Goal: Transaction & Acquisition: Purchase product/service

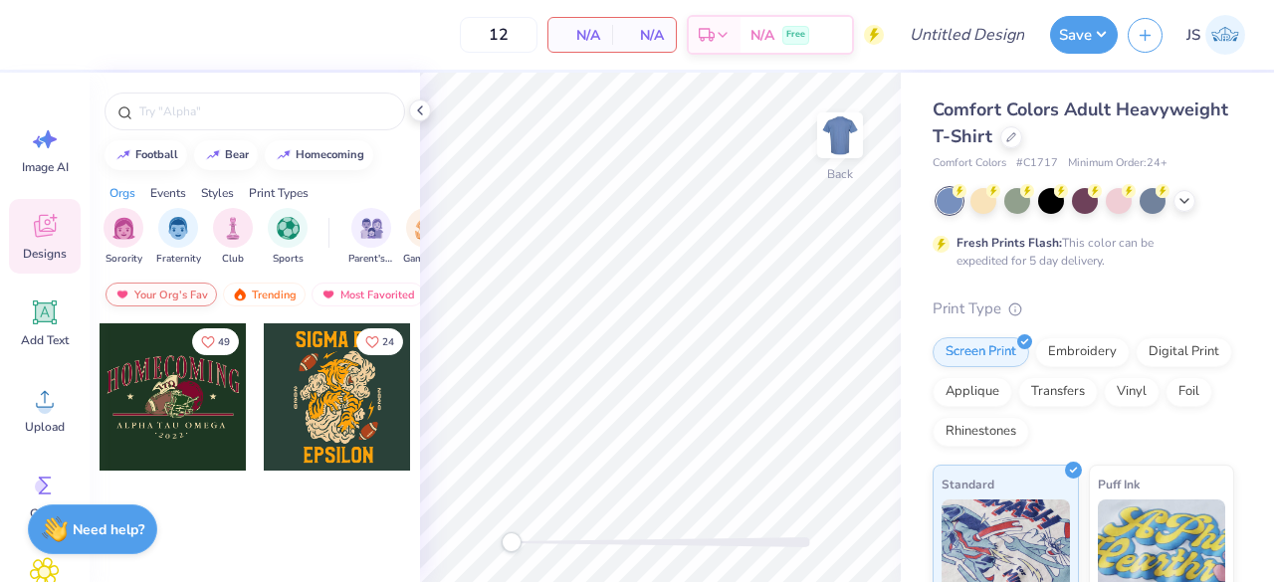
click at [178, 291] on div "Your Org's Fav" at bounding box center [160, 295] width 111 height 24
click at [239, 284] on div "Trending" at bounding box center [264, 295] width 83 height 24
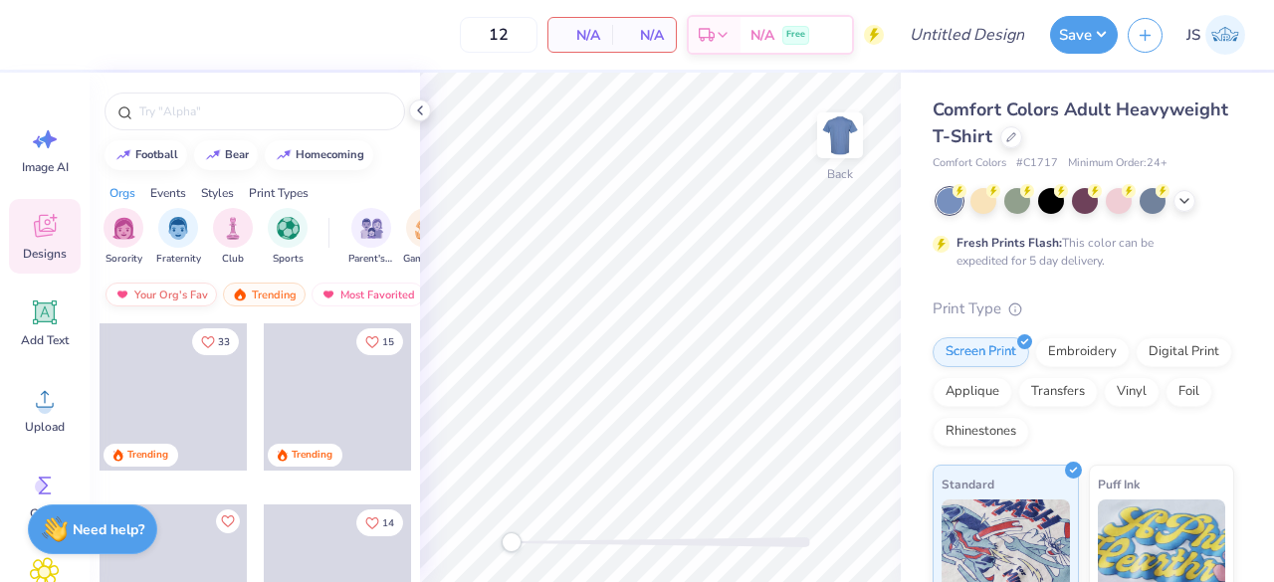
click at [180, 289] on div "Your Org's Fav" at bounding box center [160, 295] width 111 height 24
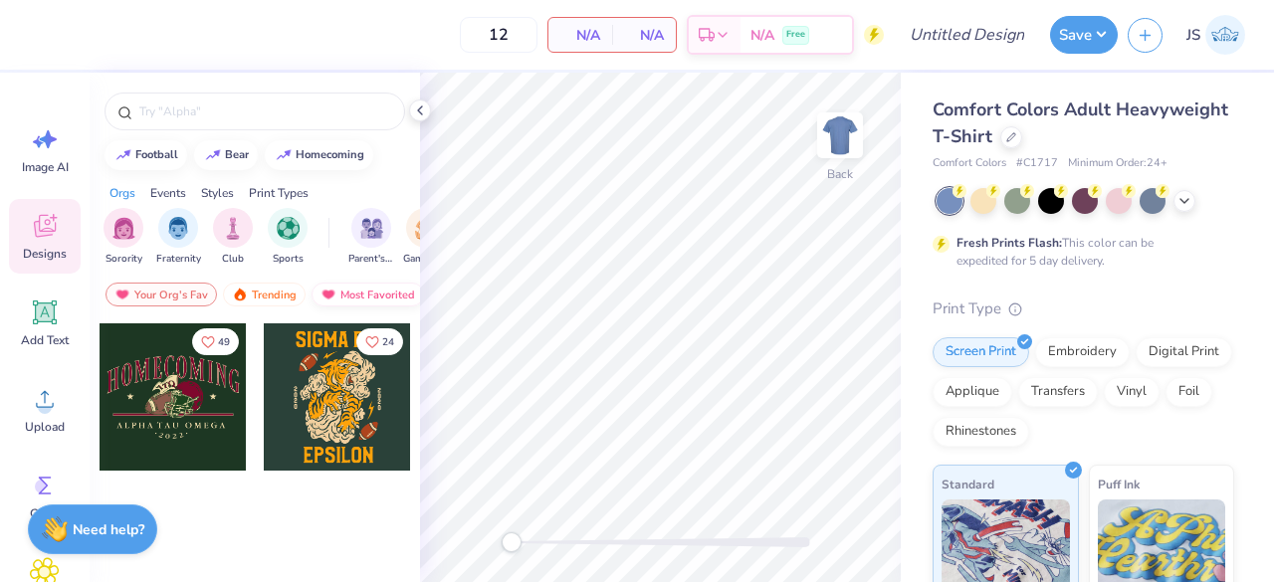
click at [343, 295] on div "Most Favorited" at bounding box center [367, 295] width 112 height 24
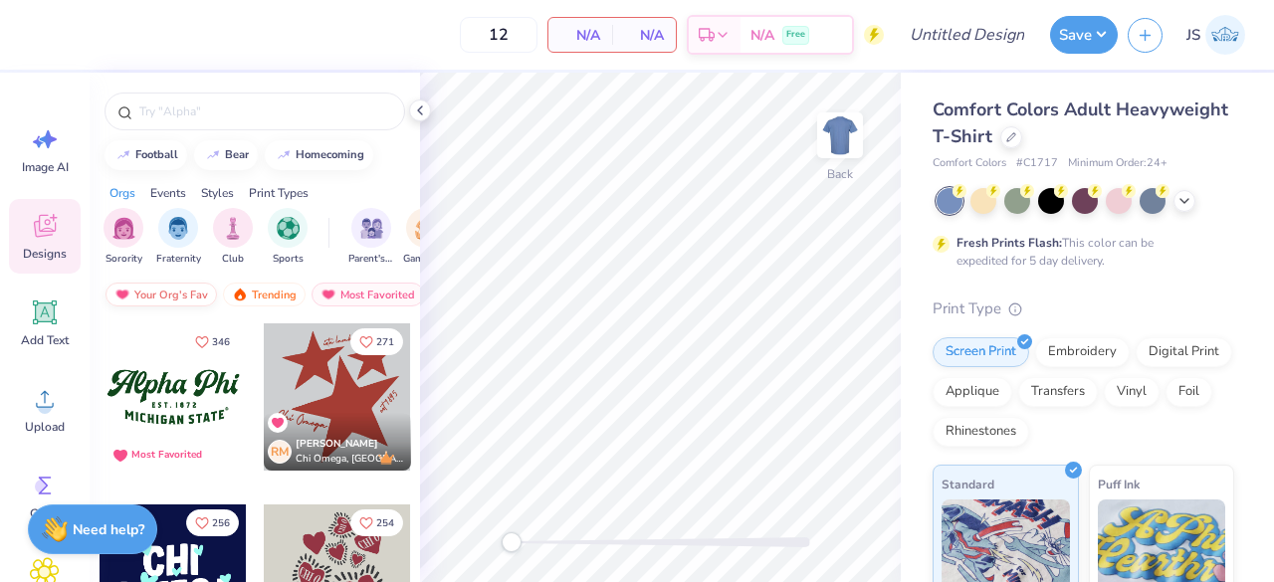
click at [144, 290] on div "Your Org's Fav" at bounding box center [160, 295] width 111 height 24
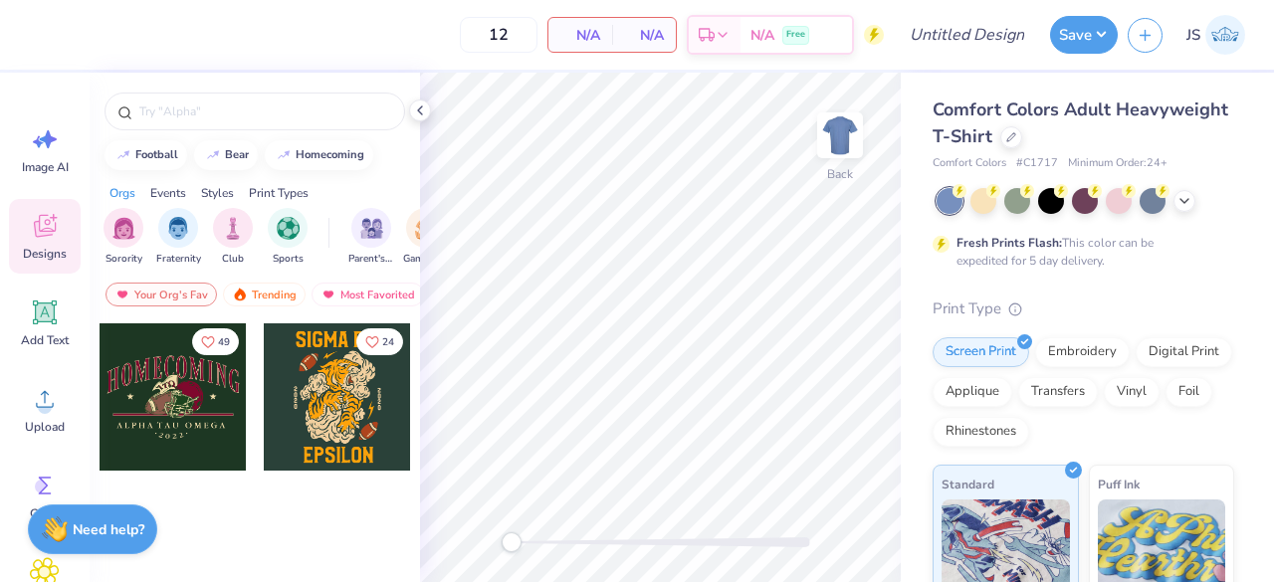
click at [194, 405] on div at bounding box center [172, 396] width 147 height 147
click at [251, 112] on input "text" at bounding box center [264, 111] width 255 height 20
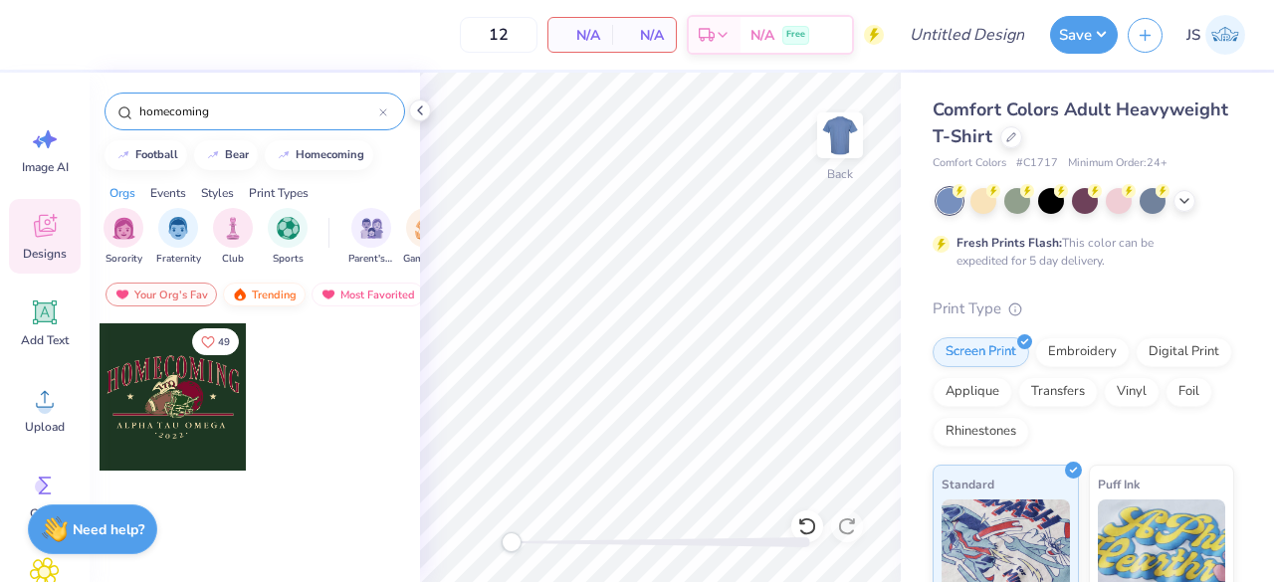
click at [275, 295] on div "Trending" at bounding box center [264, 295] width 83 height 24
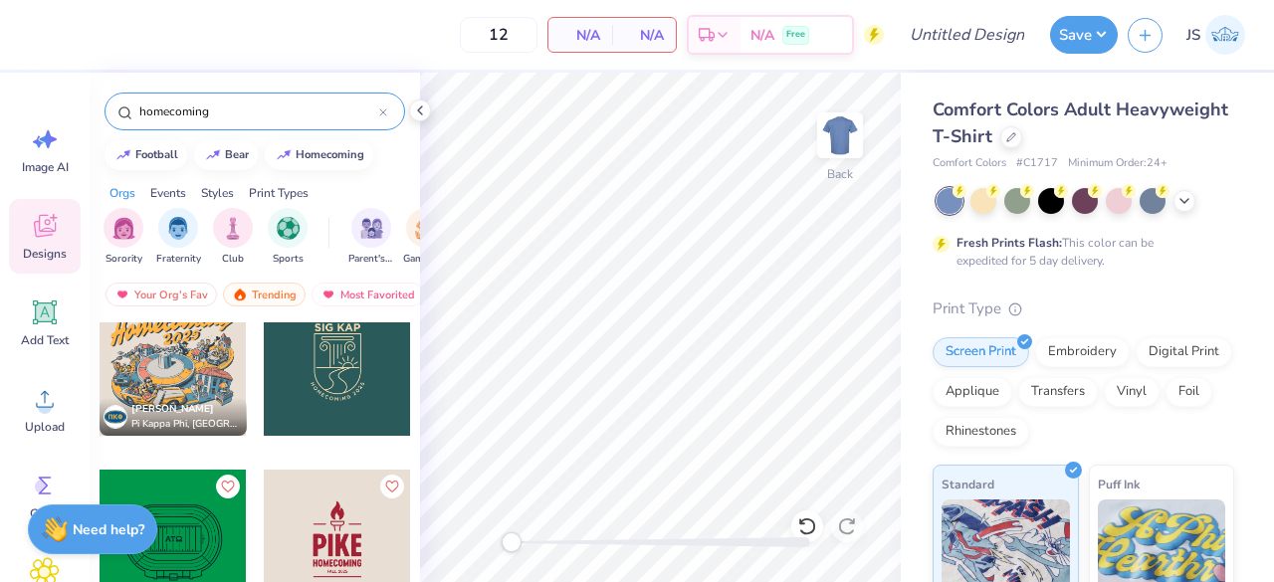
scroll to position [1119, 0]
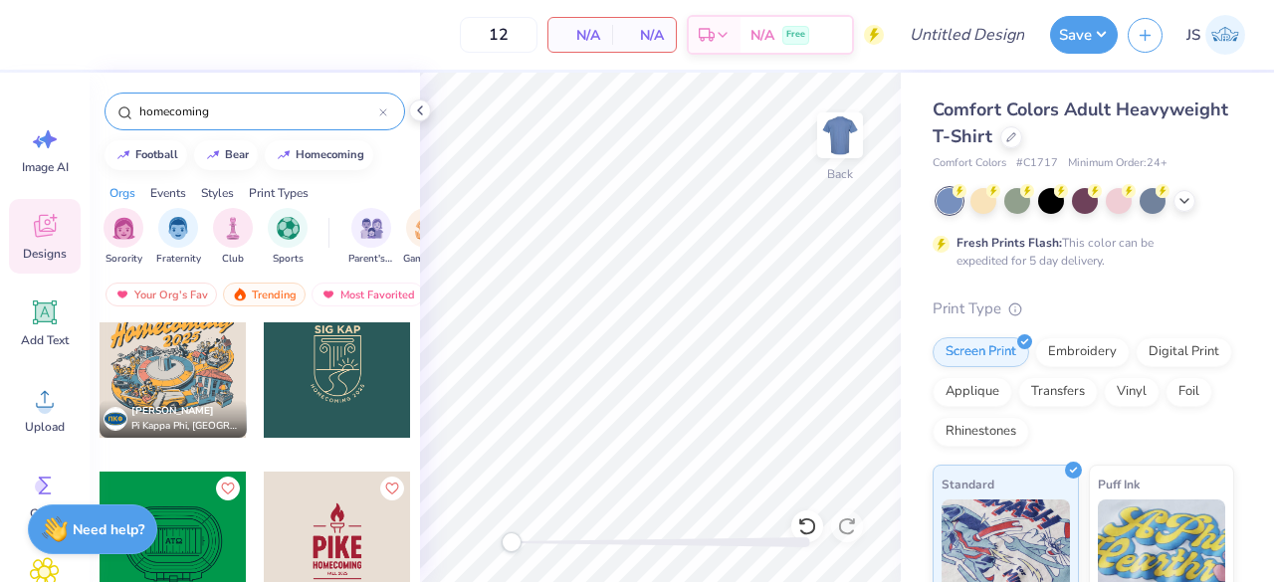
click at [151, 371] on div at bounding box center [172, 364] width 147 height 147
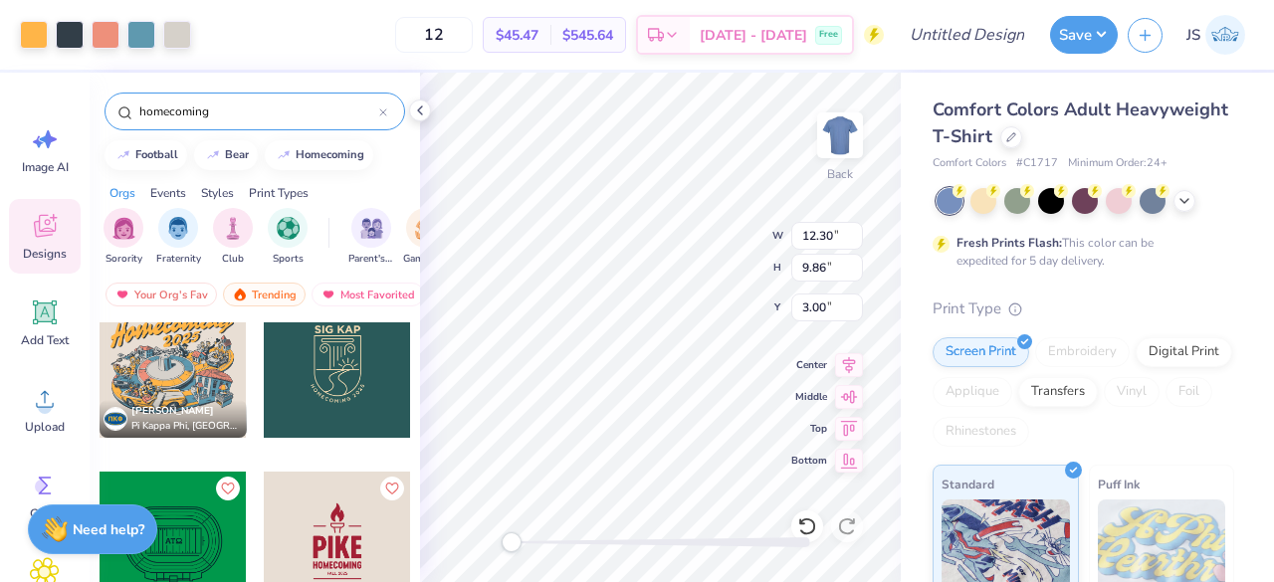
click at [150, 411] on span "[PERSON_NAME]" at bounding box center [172, 411] width 83 height 14
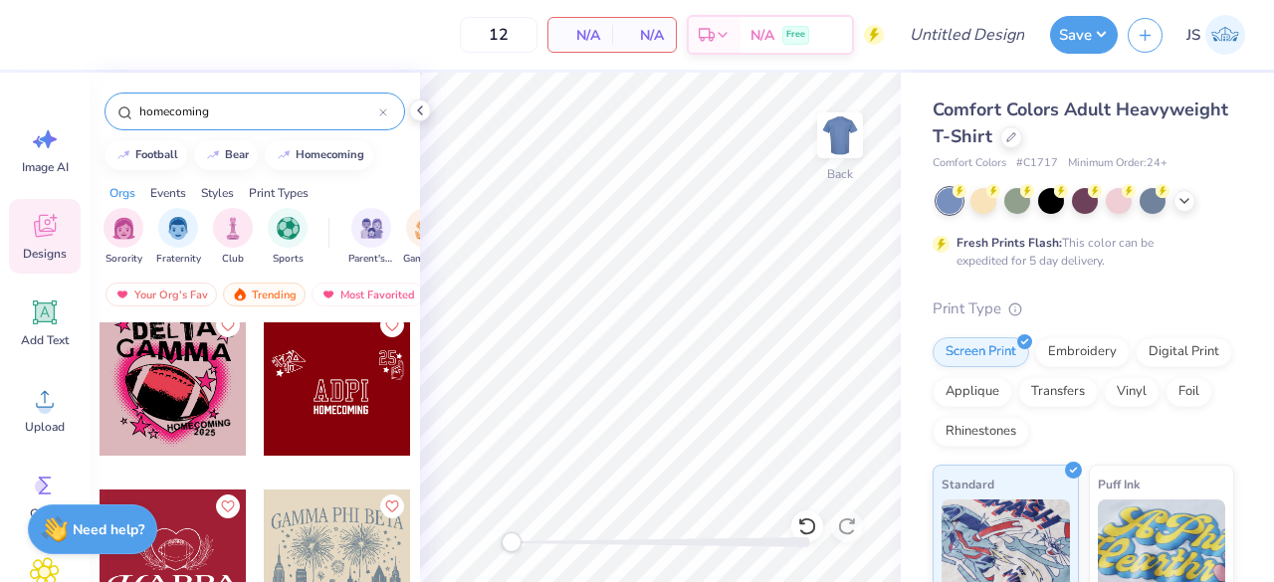
scroll to position [4196, 0]
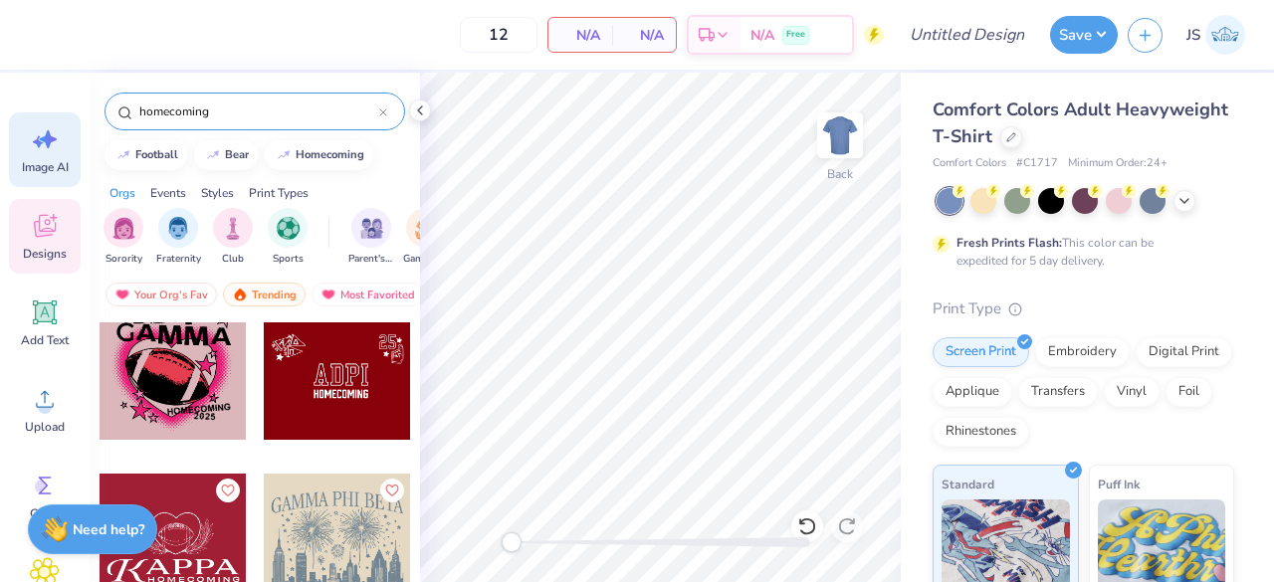
drag, startPoint x: 233, startPoint y: 119, endPoint x: 14, endPoint y: 116, distance: 218.9
click at [14, 116] on div "12 N/A Per Item N/A Total Est. Delivery N/A Free Design Title Save JS Image AI …" at bounding box center [637, 291] width 1274 height 582
type input "candy"
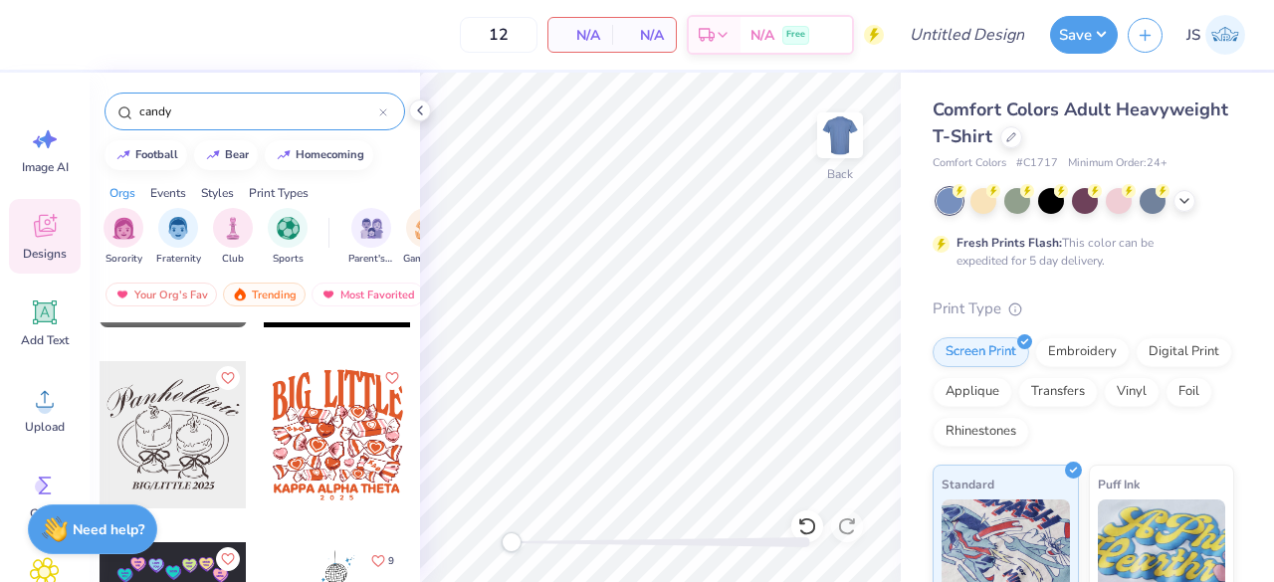
scroll to position [3218, 0]
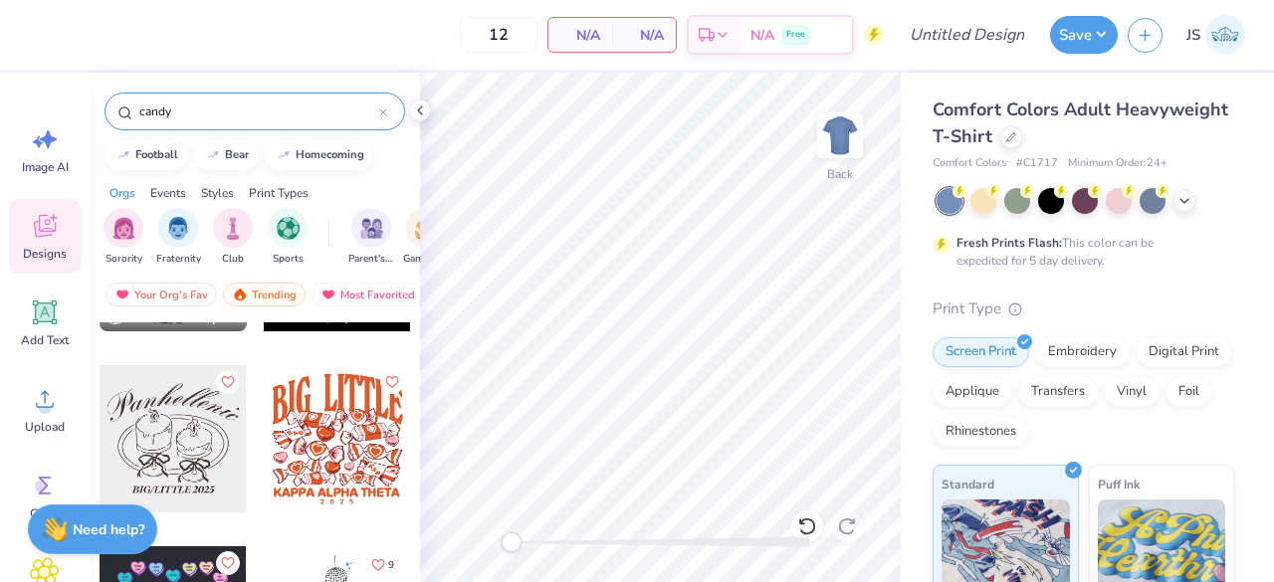
click at [311, 439] on div at bounding box center [337, 438] width 147 height 147
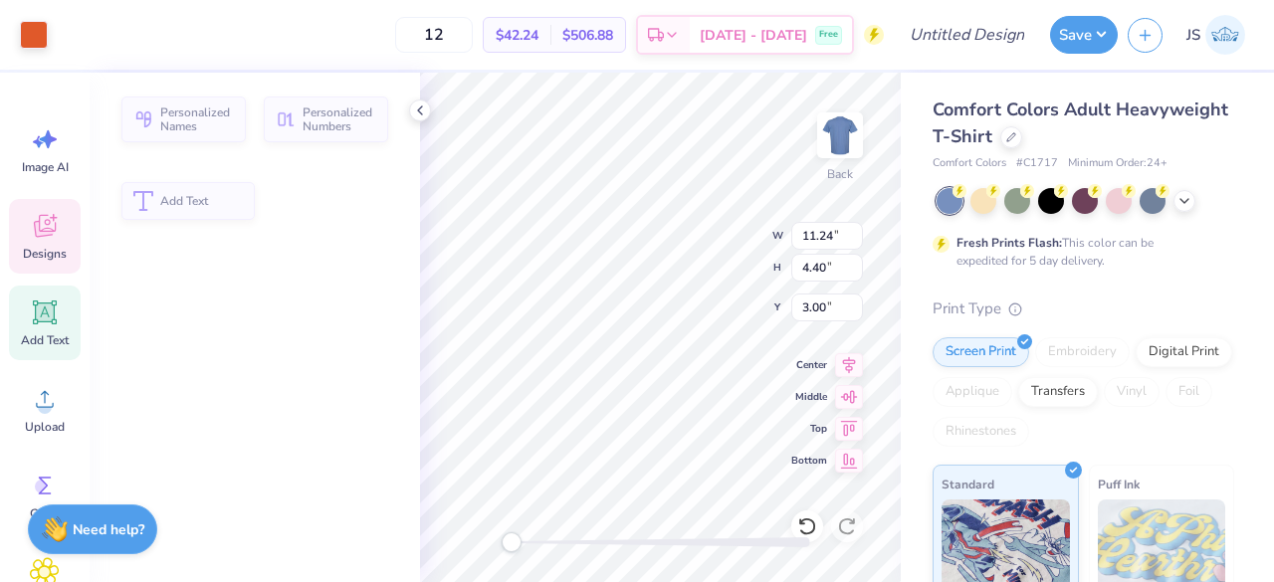
type input "11.24"
type input "4.40"
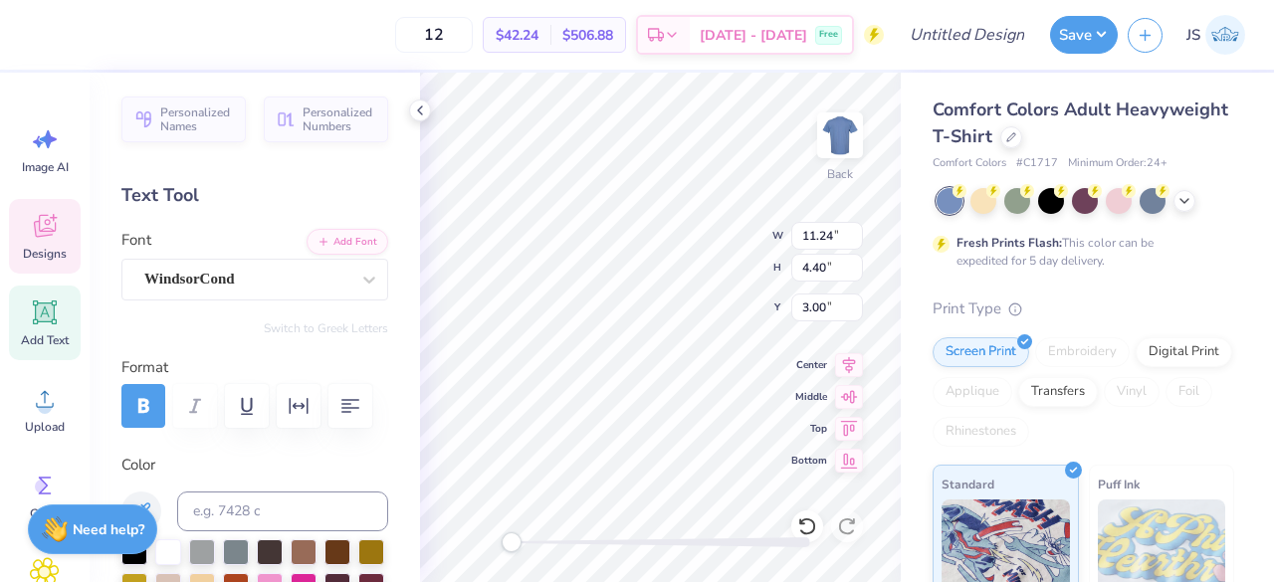
scroll to position [16, 4]
type textarea "HOMECOMING LITTLE"
click at [792, 226] on input "11.24" at bounding box center [827, 236] width 72 height 28
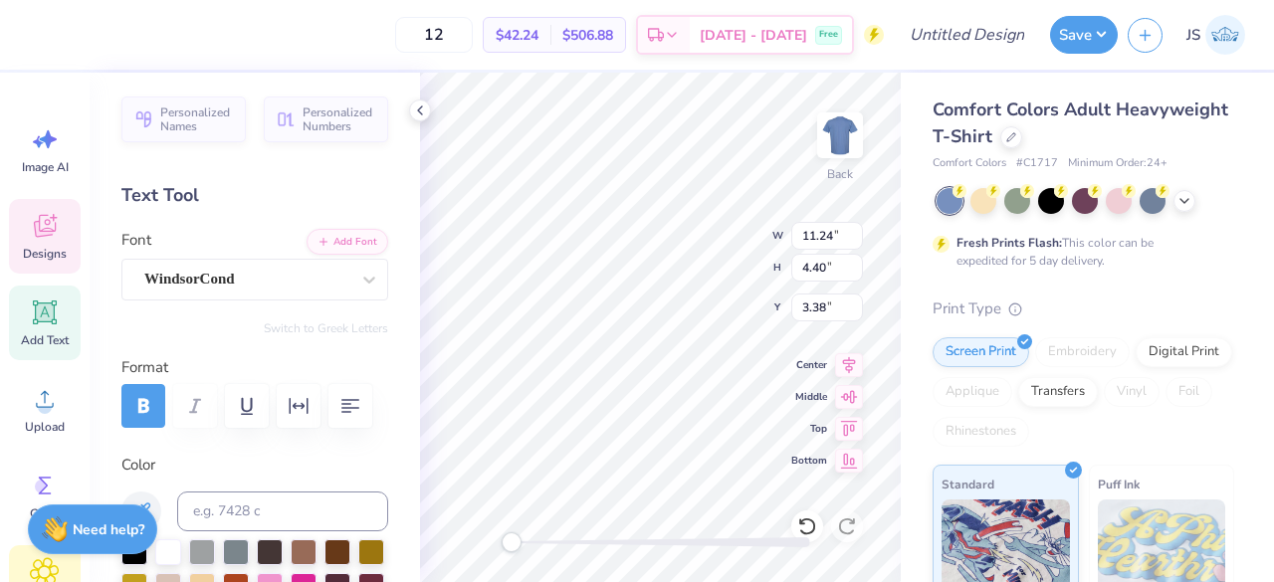
type input "14.17"
type input "3.65"
type input "3.38"
type textarea "HOMECOMING"
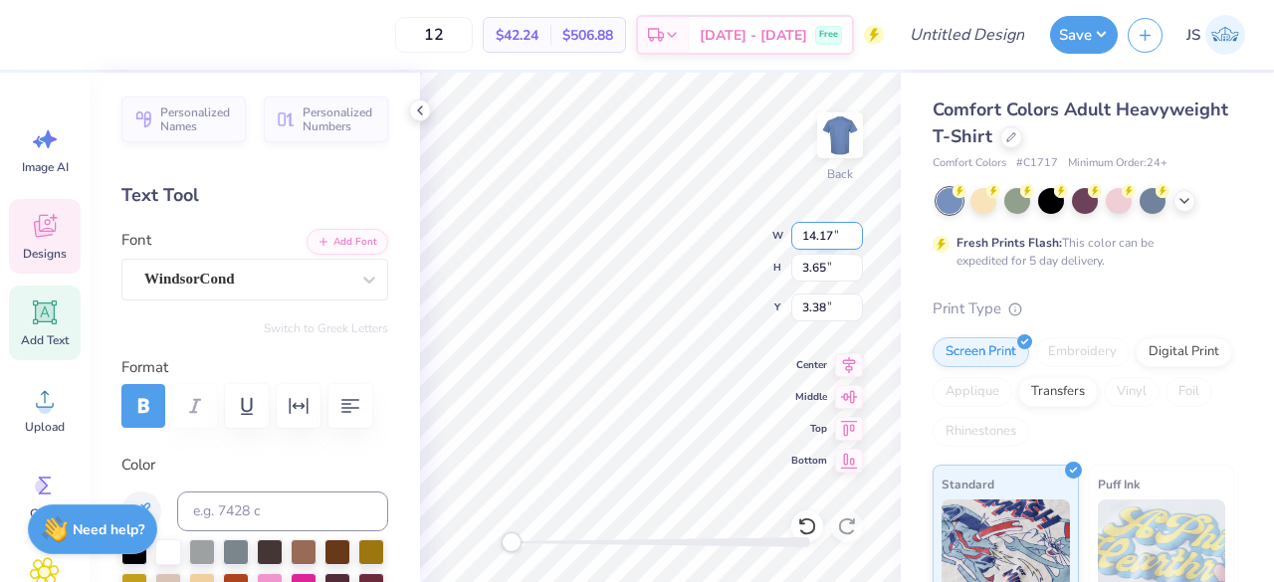
scroll to position [16, 8]
type input "10.83"
type input "0.79"
type input "12.88"
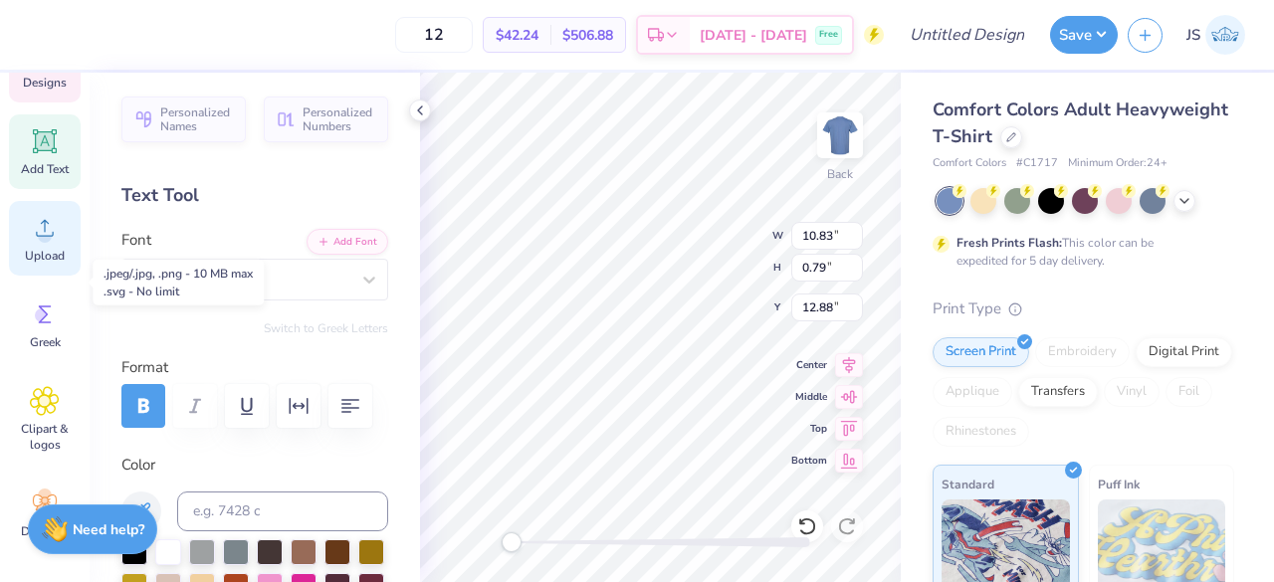
scroll to position [179, 0]
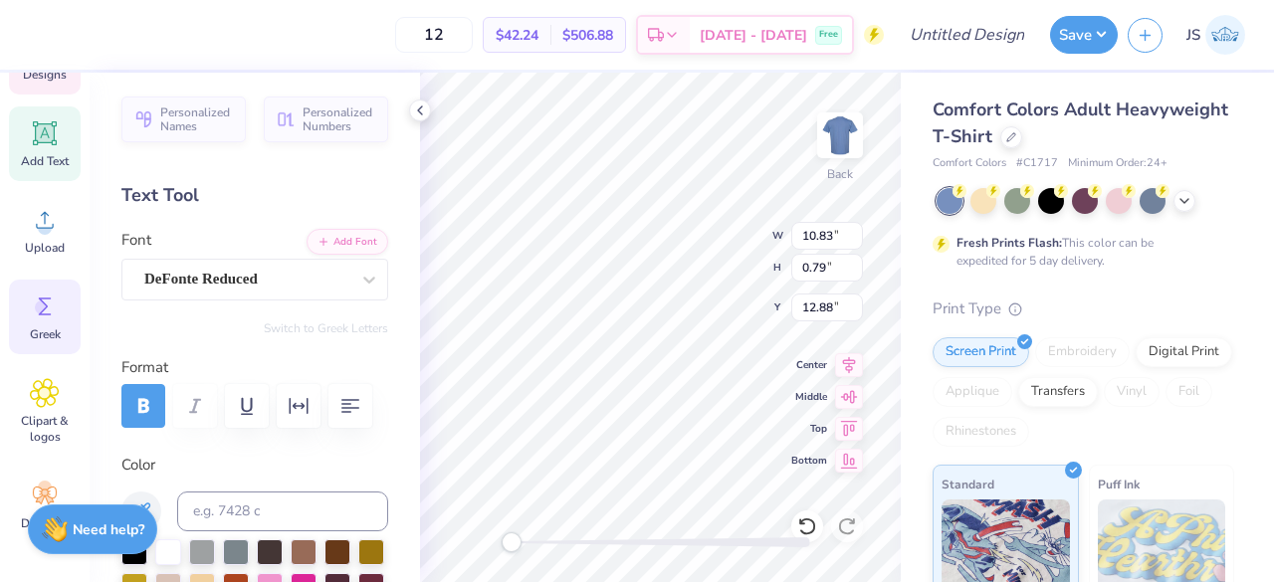
click at [48, 317] on icon at bounding box center [45, 307] width 30 height 30
click at [46, 308] on circle at bounding box center [42, 307] width 14 height 14
click at [343, 29] on div "12 $42.24 Per Item $506.88 Total Est. Delivery [DATE] - [DATE] Free" at bounding box center [457, 35] width 854 height 70
click at [452, 37] on input "12" at bounding box center [434, 35] width 78 height 36
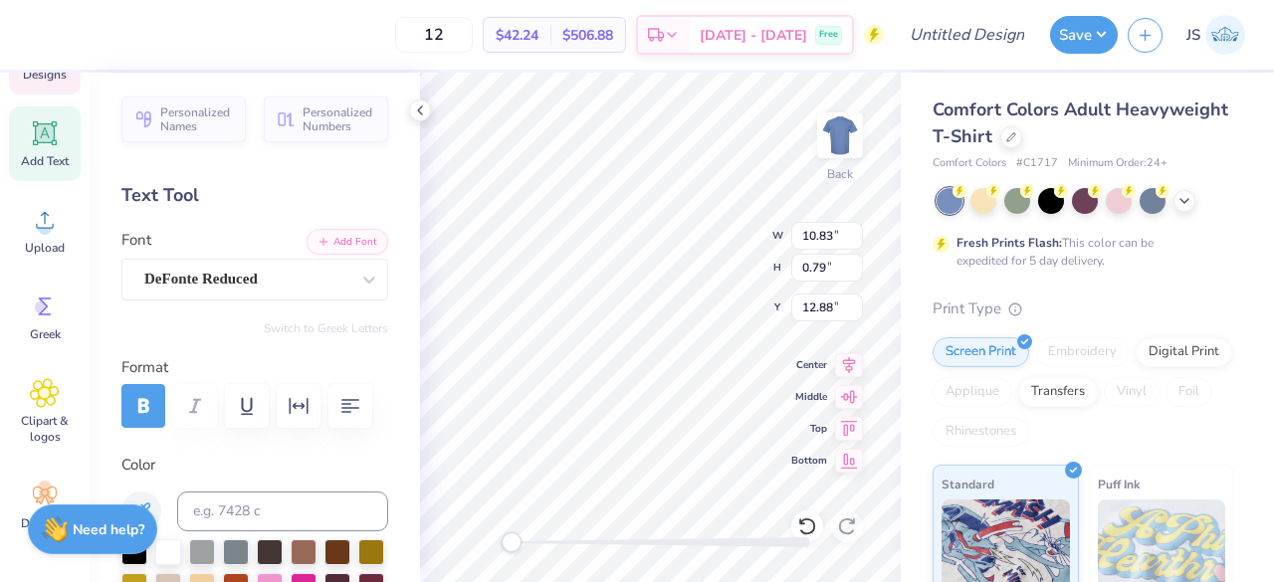
scroll to position [16, 6]
type textarea "PI BETA PHI"
type input "1.86"
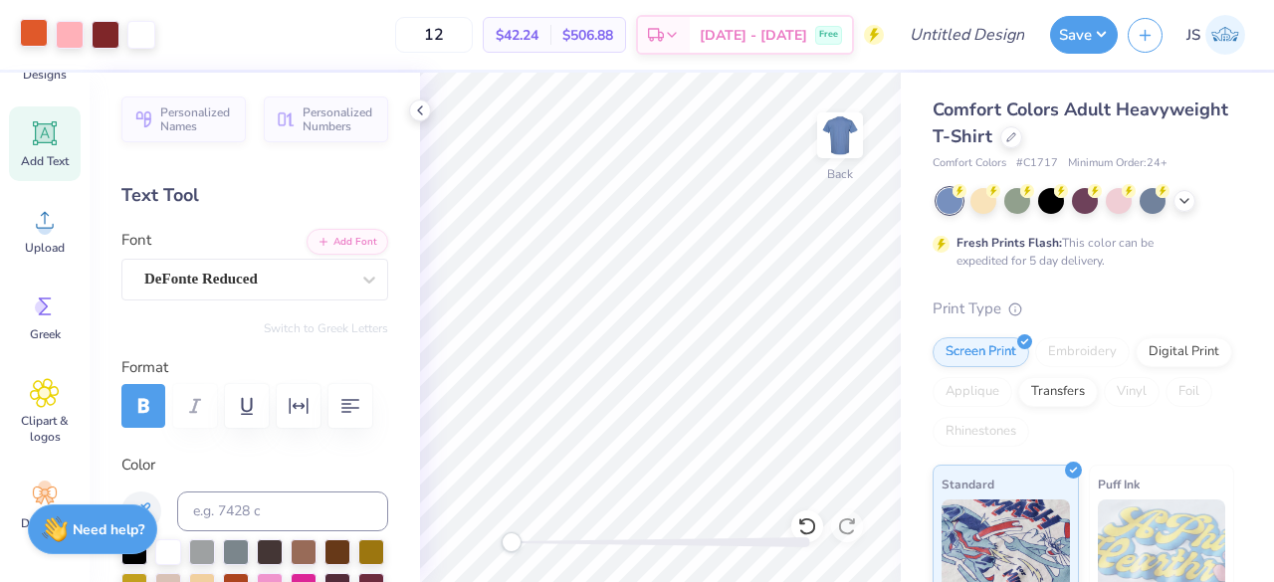
click at [34, 39] on div at bounding box center [34, 33] width 28 height 28
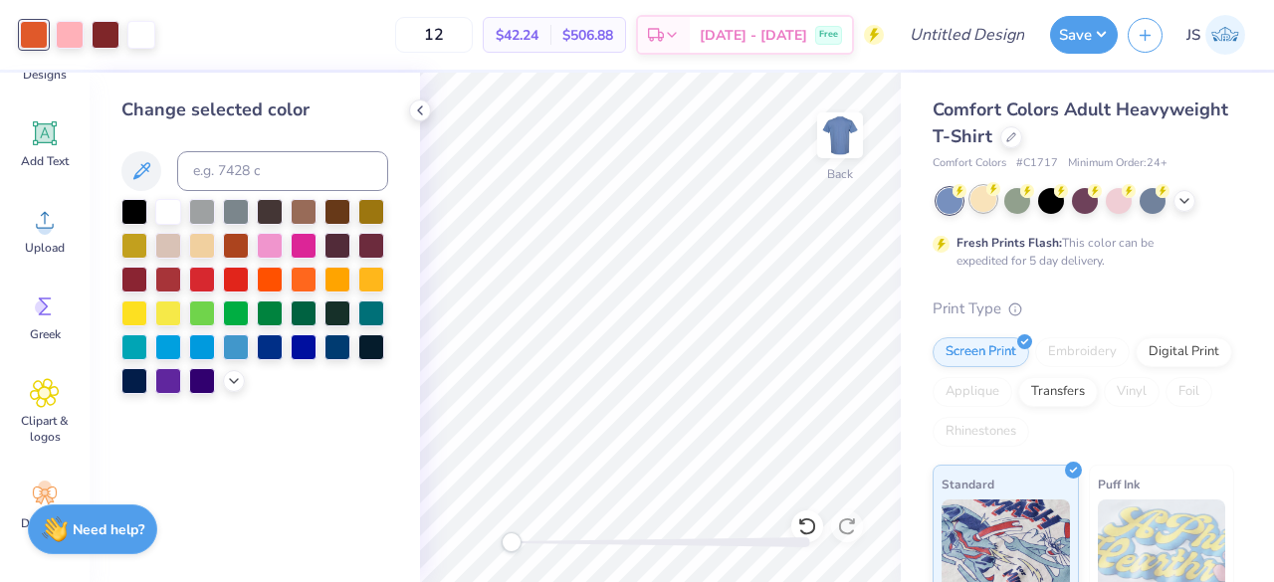
click at [983, 207] on div at bounding box center [983, 199] width 26 height 26
click at [1198, 206] on div at bounding box center [1084, 201] width 297 height 26
click at [1183, 200] on icon at bounding box center [1184, 199] width 16 height 16
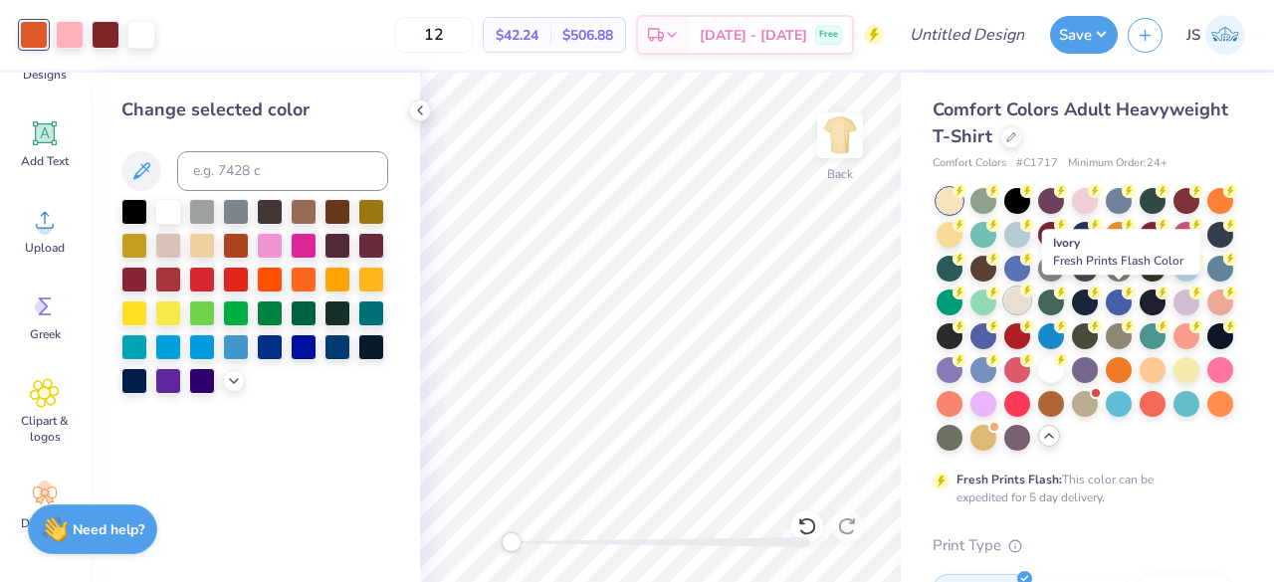
click at [1030, 313] on div at bounding box center [1017, 301] width 26 height 26
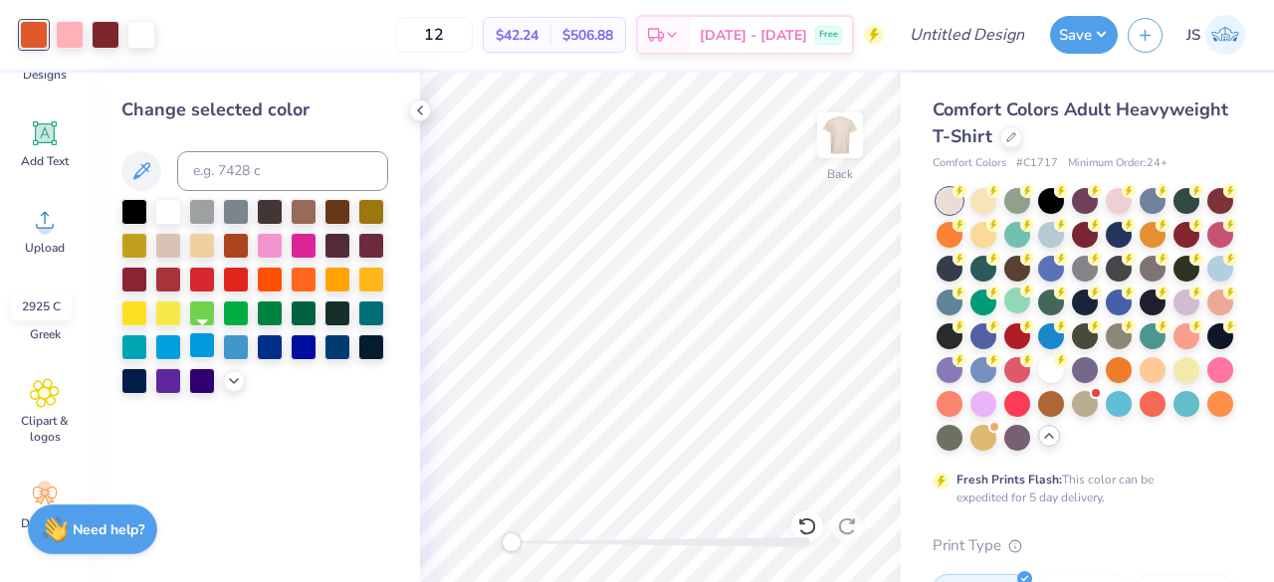
click at [207, 342] on div at bounding box center [202, 345] width 26 height 26
click at [76, 37] on div at bounding box center [70, 33] width 28 height 28
click at [239, 379] on icon at bounding box center [234, 379] width 16 height 16
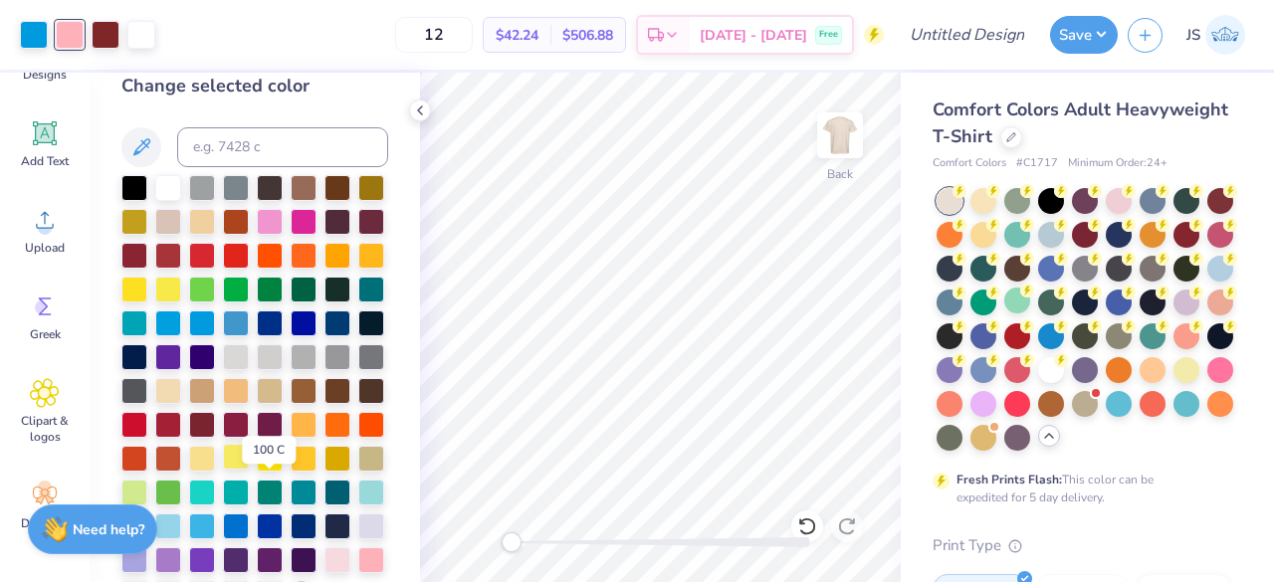
scroll to position [26, 0]
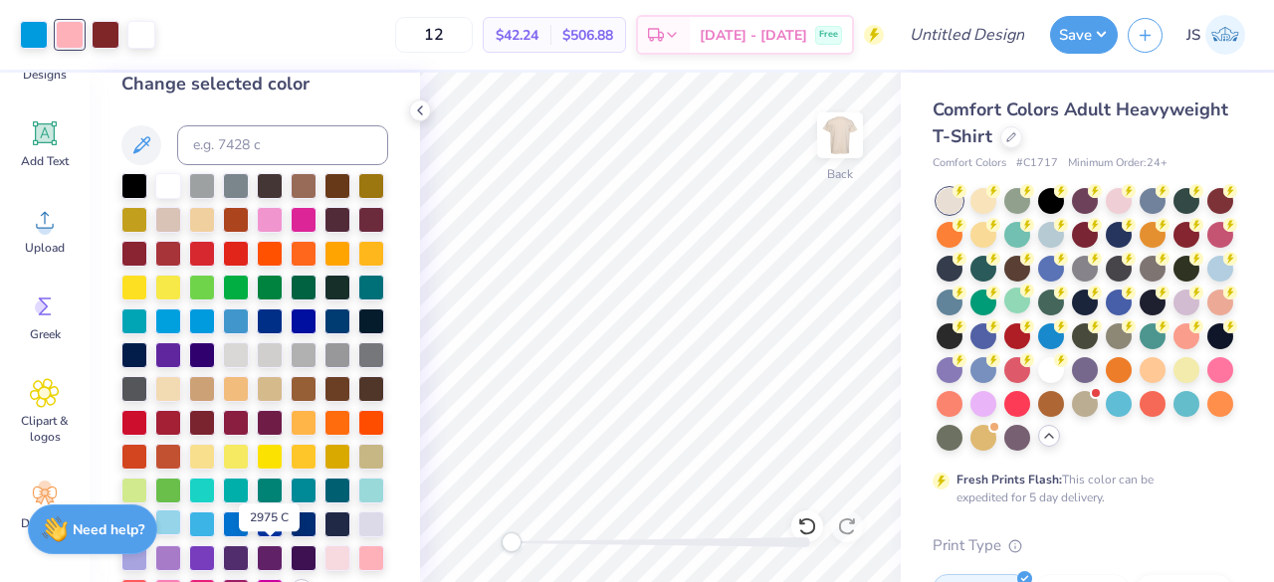
click at [181, 535] on div at bounding box center [168, 522] width 26 height 26
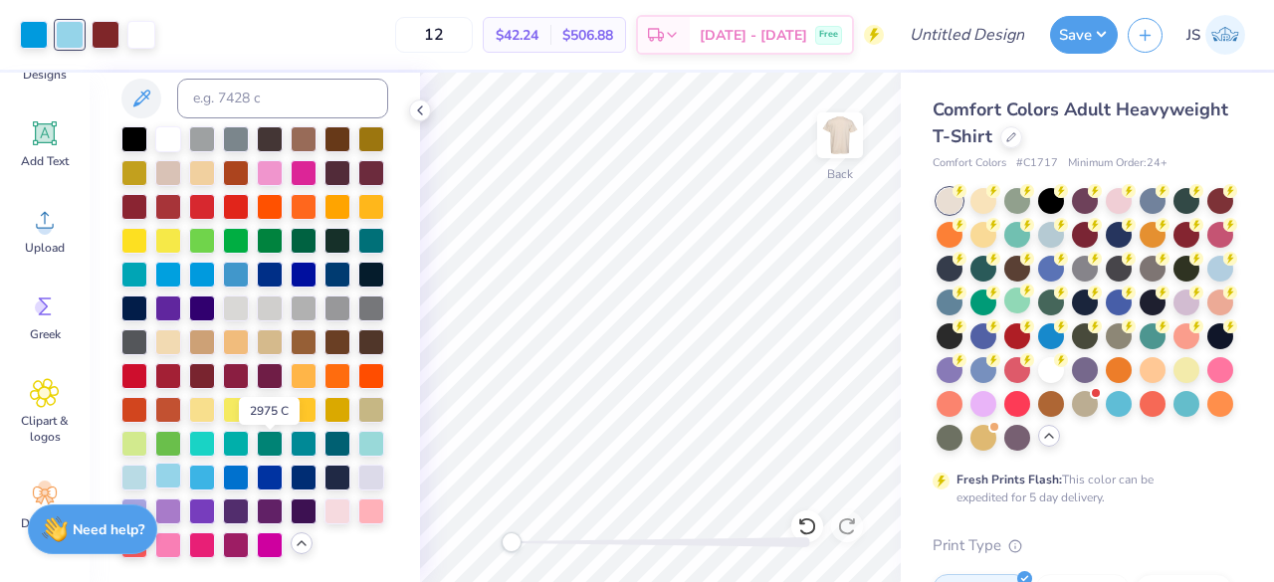
scroll to position [139, 0]
click at [181, 463] on div at bounding box center [168, 476] width 26 height 26
click at [96, 35] on div at bounding box center [106, 33] width 28 height 28
click at [147, 463] on div at bounding box center [134, 476] width 26 height 26
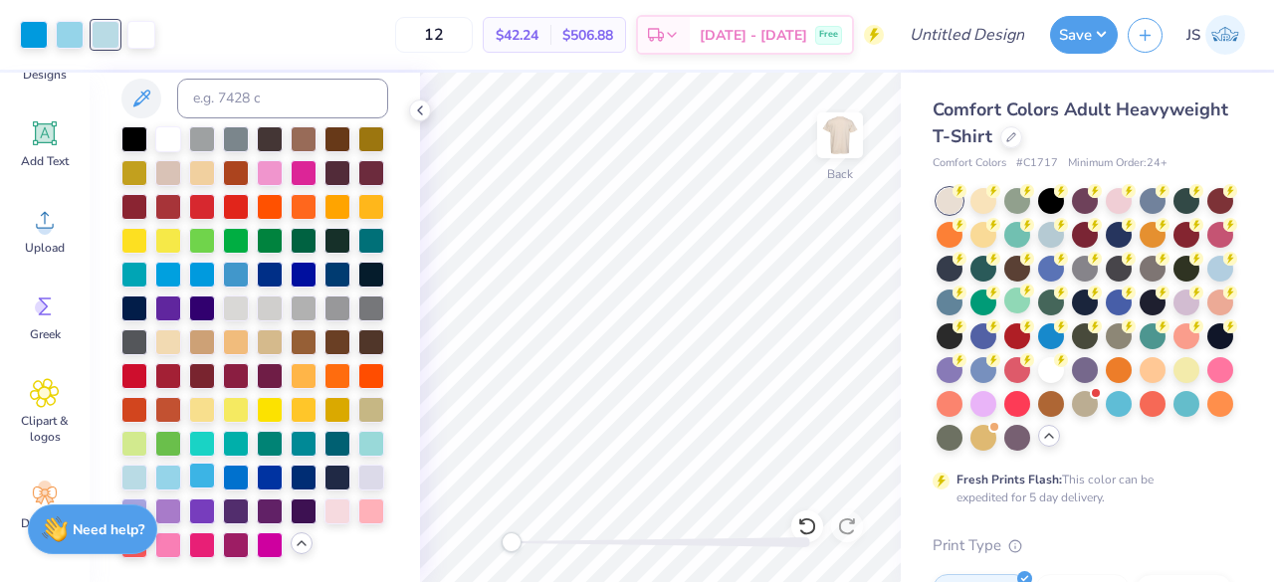
click at [215, 463] on div at bounding box center [202, 476] width 26 height 26
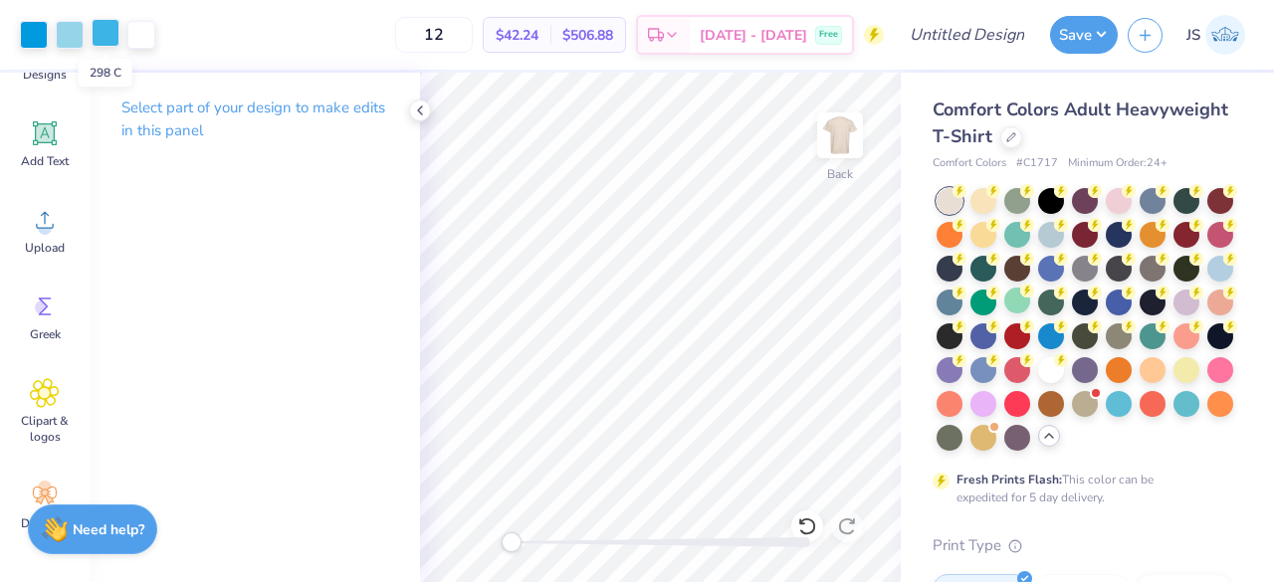
click at [94, 35] on div at bounding box center [106, 33] width 28 height 28
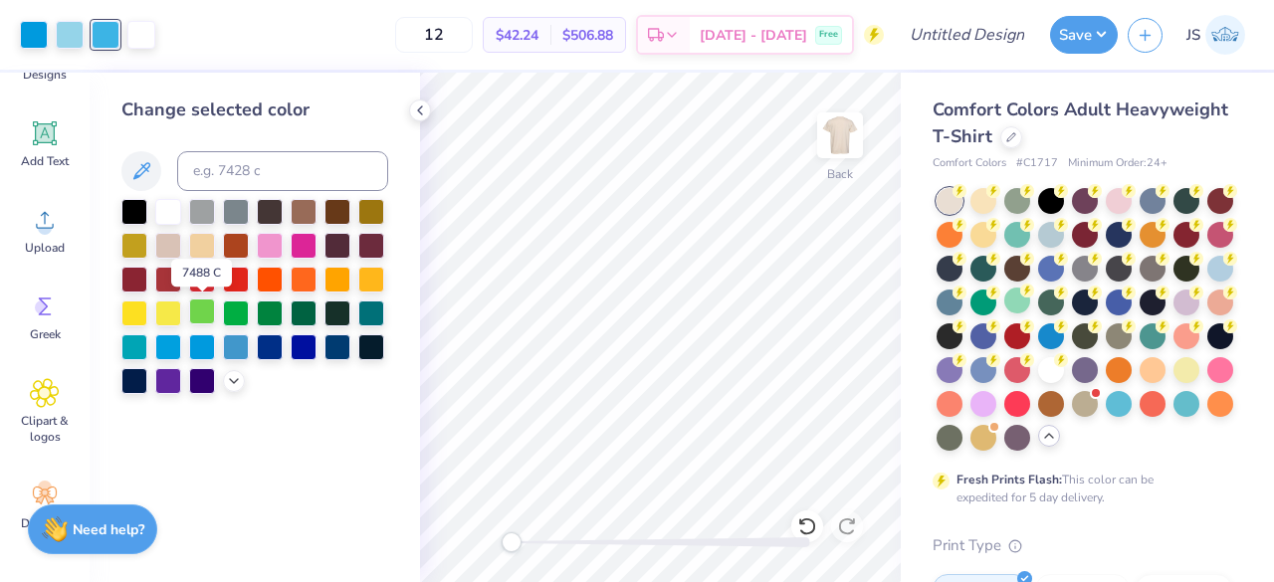
click at [207, 315] on div at bounding box center [202, 311] width 26 height 26
click at [230, 373] on icon at bounding box center [234, 379] width 16 height 16
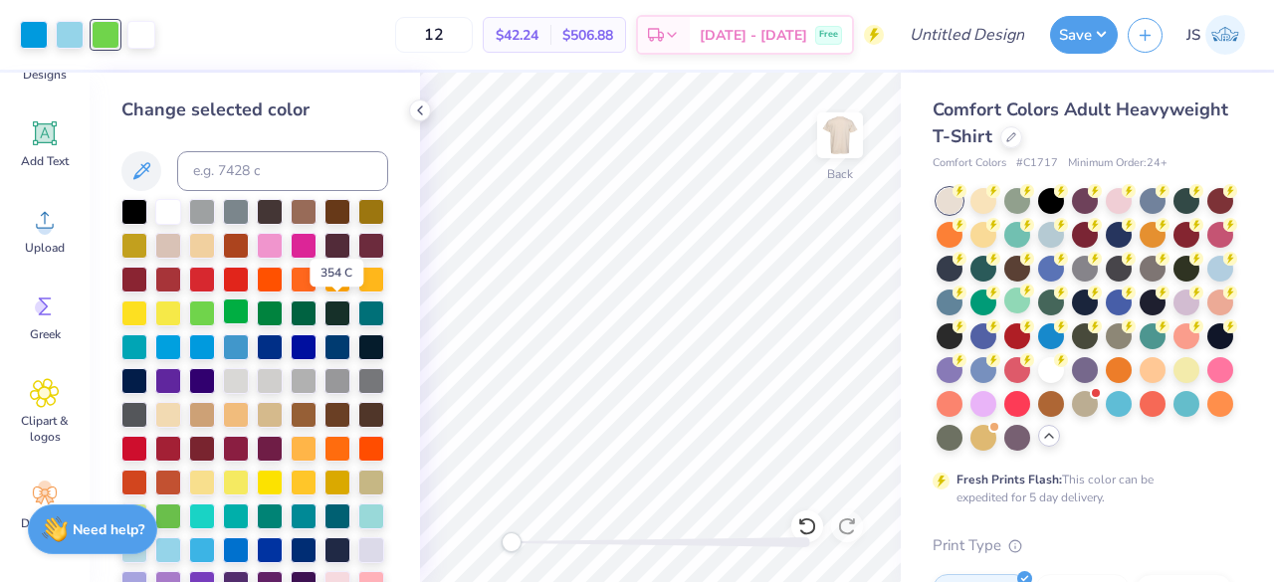
click at [249, 317] on div at bounding box center [236, 311] width 26 height 26
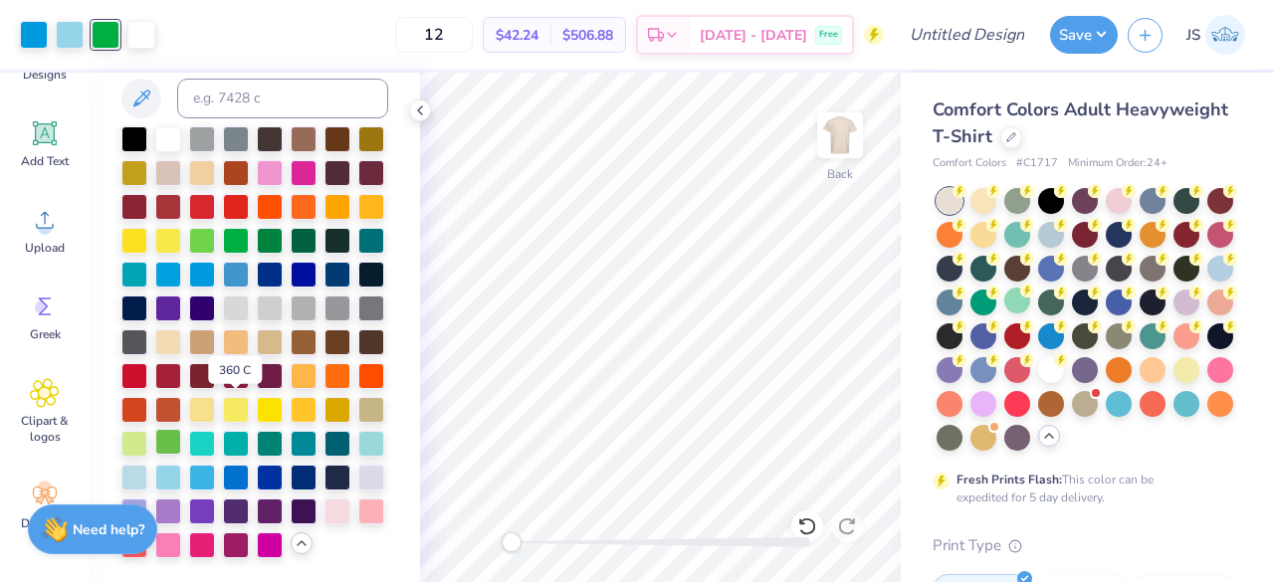
click at [181, 429] on div at bounding box center [168, 442] width 26 height 26
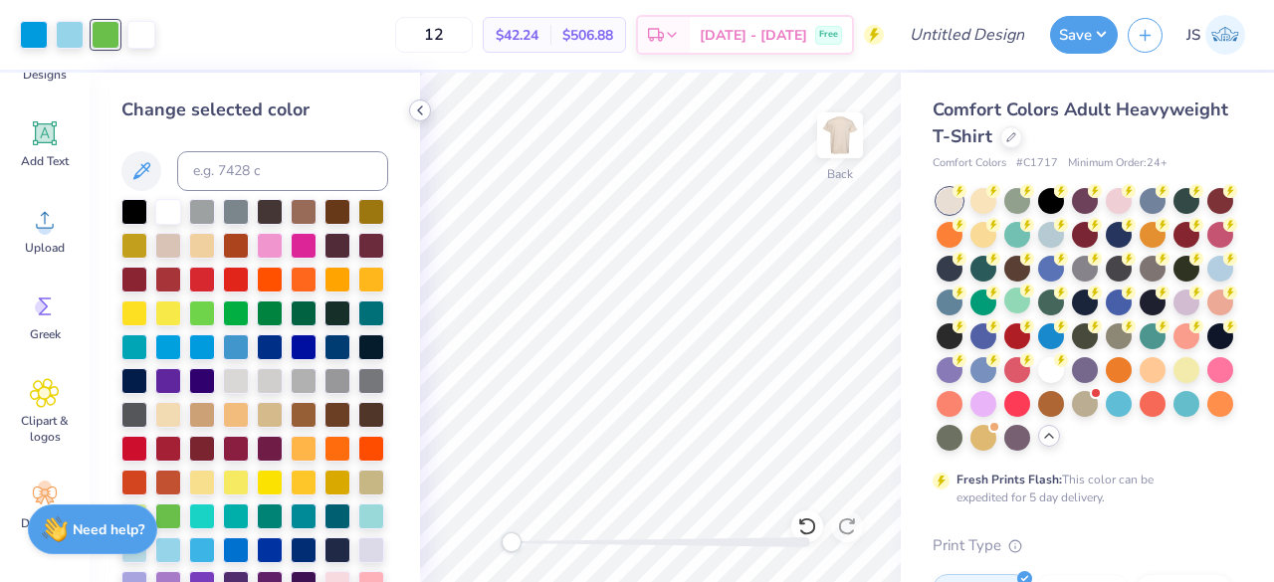
click at [415, 110] on icon at bounding box center [420, 110] width 16 height 16
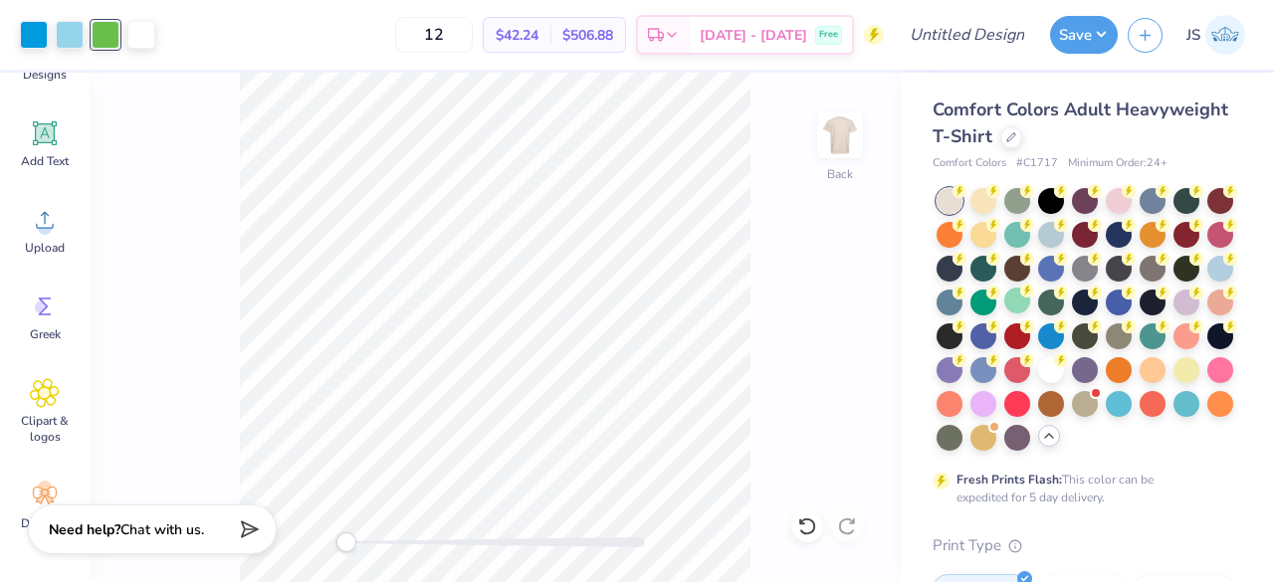
click at [213, 207] on div "Back" at bounding box center [495, 327] width 811 height 509
click at [151, 128] on div "Back" at bounding box center [495, 327] width 811 height 509
